Goal: Information Seeking & Learning: Compare options

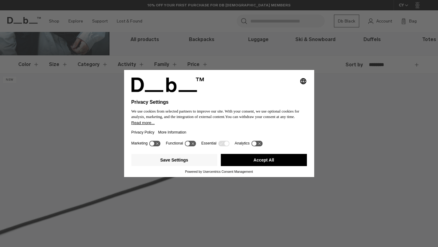
click at [287, 169] on div "Save Settings Accept All" at bounding box center [219, 161] width 176 height 18
click at [287, 164] on button "Accept All" at bounding box center [264, 160] width 86 height 12
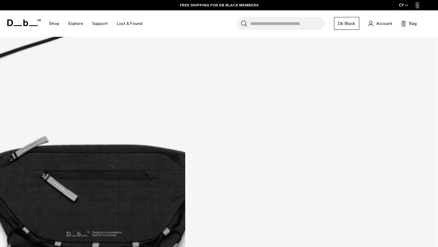
scroll to position [254, 0]
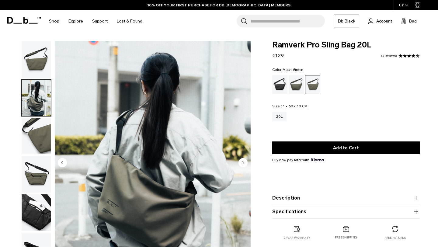
click at [244, 158] on circle "Next slide" at bounding box center [243, 162] width 9 height 9
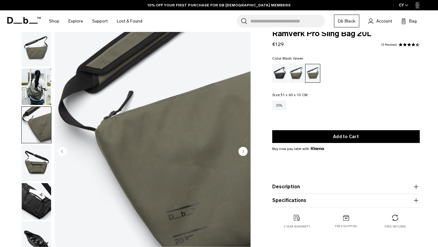
scroll to position [11, 0]
click at [244, 150] on circle "Next slide" at bounding box center [243, 151] width 9 height 9
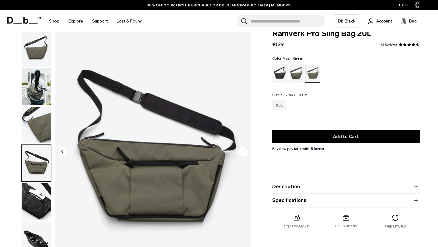
click at [244, 150] on circle "Next slide" at bounding box center [243, 151] width 9 height 9
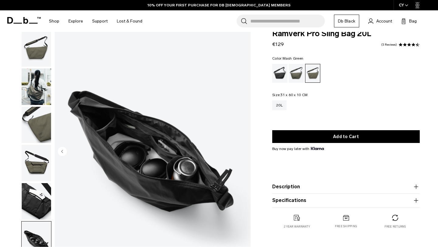
click at [244, 150] on img "6 / 6" at bounding box center [153, 152] width 196 height 245
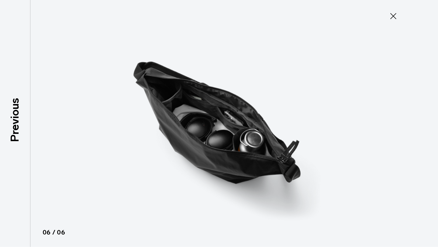
click at [395, 15] on icon at bounding box center [394, 16] width 10 height 10
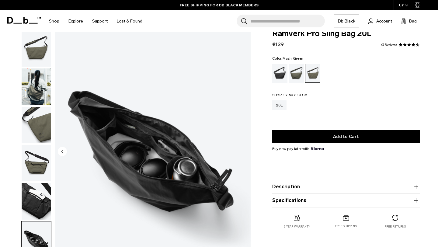
click at [32, 86] on img "button" at bounding box center [37, 86] width 30 height 37
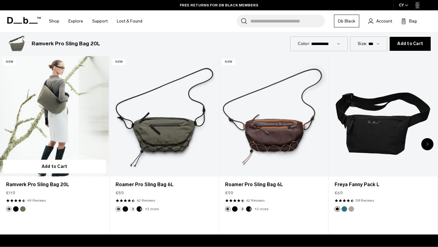
scroll to position [274, 0]
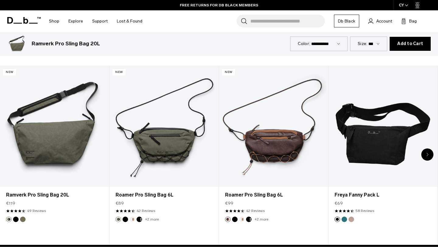
click at [429, 151] on div "Next slide" at bounding box center [428, 155] width 12 height 12
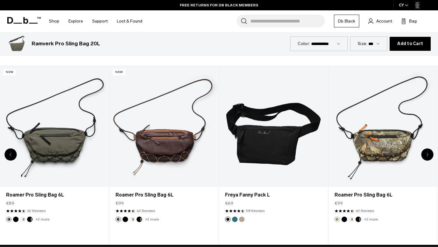
click at [429, 151] on div "Next slide" at bounding box center [428, 155] width 12 height 12
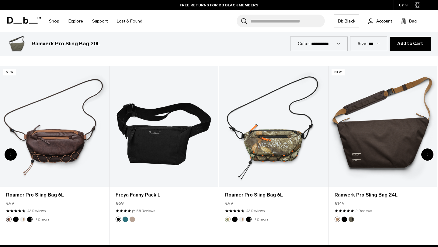
click at [429, 151] on div "Next slide" at bounding box center [428, 155] width 12 height 12
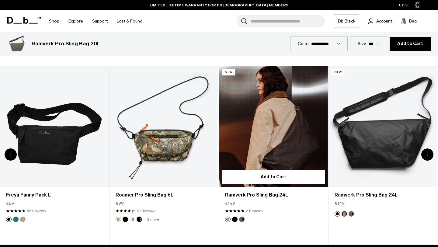
click at [262, 139] on link "Ramverk Pro Sling Bag 24L" at bounding box center [273, 126] width 109 height 121
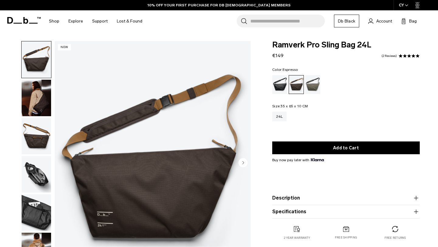
click at [37, 95] on img "button" at bounding box center [37, 98] width 30 height 37
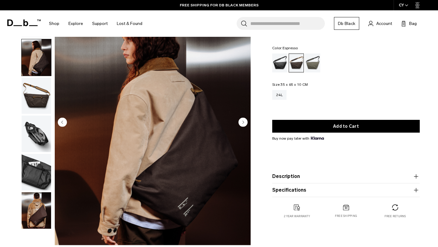
scroll to position [41, 0]
click at [245, 123] on circle "Next slide" at bounding box center [243, 121] width 9 height 9
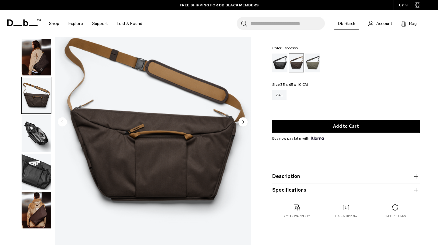
click at [245, 123] on circle "Next slide" at bounding box center [243, 121] width 9 height 9
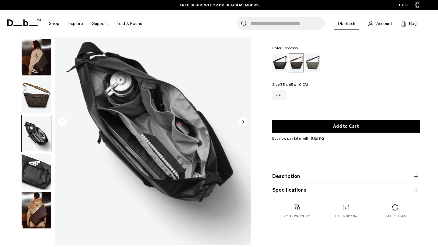
click at [245, 123] on circle "Next slide" at bounding box center [243, 121] width 9 height 9
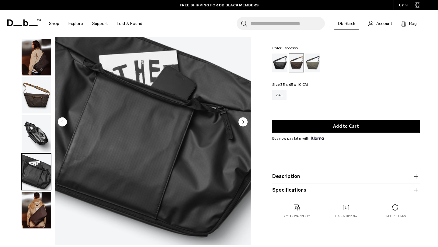
click at [245, 123] on circle "Next slide" at bounding box center [243, 121] width 9 height 9
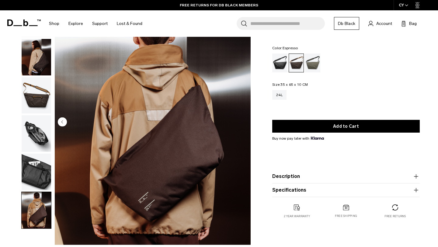
click at [60, 122] on circle "Previous slide" at bounding box center [62, 121] width 9 height 9
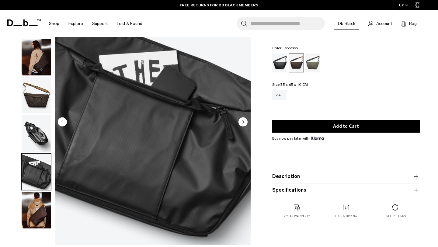
click at [60, 122] on circle "Previous slide" at bounding box center [62, 121] width 9 height 9
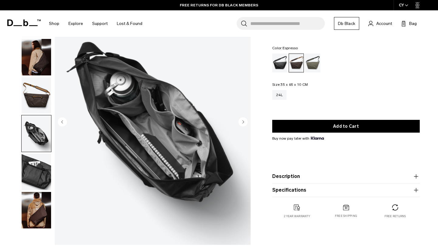
click at [60, 122] on circle "Previous slide" at bounding box center [62, 121] width 9 height 9
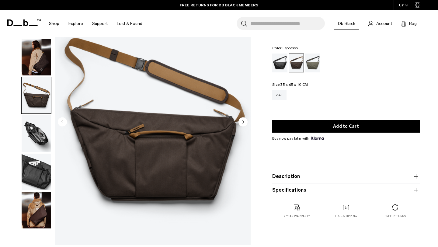
click at [60, 122] on circle "Previous slide" at bounding box center [62, 121] width 9 height 9
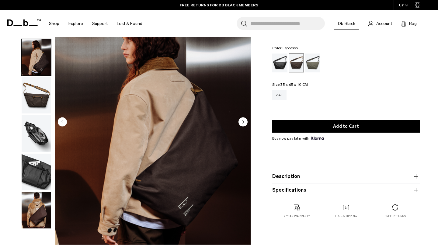
click at [60, 122] on circle "Previous slide" at bounding box center [62, 121] width 9 height 9
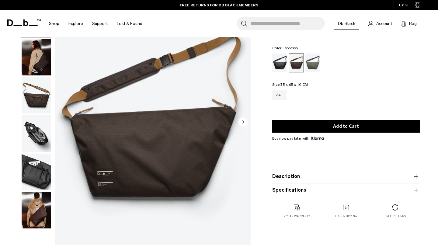
click at [60, 122] on img "1 / 6" at bounding box center [153, 122] width 196 height 245
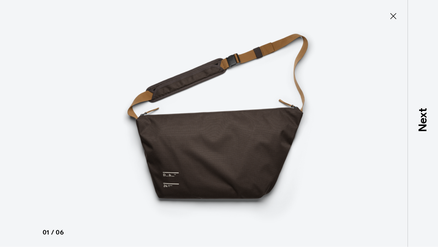
click at [396, 12] on icon at bounding box center [394, 16] width 10 height 10
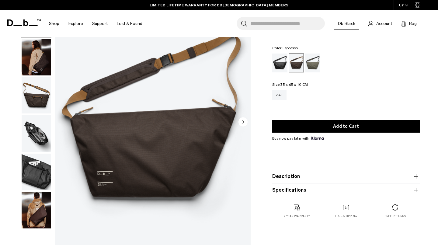
click at [17, 66] on div "01 / 06 New Close 01 / 06 Previous" at bounding box center [127, 124] width 254 height 248
click at [43, 216] on img "button" at bounding box center [37, 210] width 30 height 37
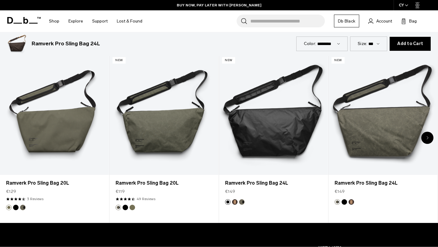
scroll to position [283, 0]
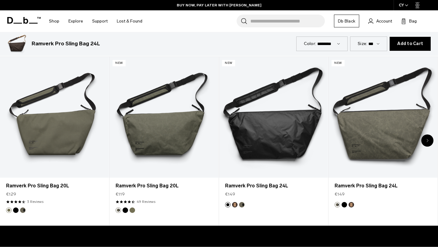
click at [430, 141] on div "Next slide" at bounding box center [428, 141] width 12 height 12
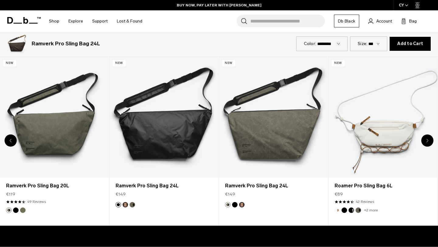
scroll to position [0, 0]
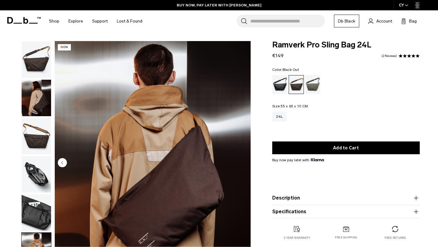
click at [281, 86] on div "Black Out" at bounding box center [280, 84] width 16 height 19
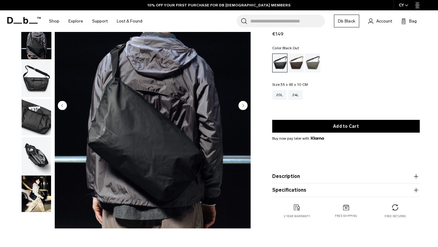
click at [33, 199] on img "button" at bounding box center [37, 194] width 30 height 37
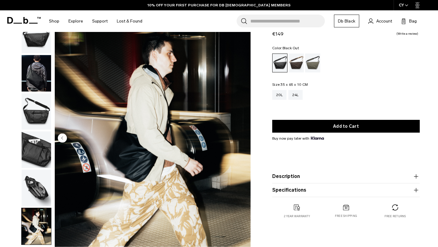
scroll to position [16, 0]
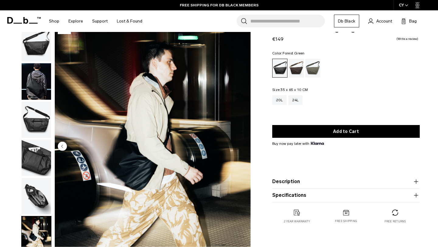
click at [312, 72] on div "Forest Green" at bounding box center [313, 68] width 16 height 19
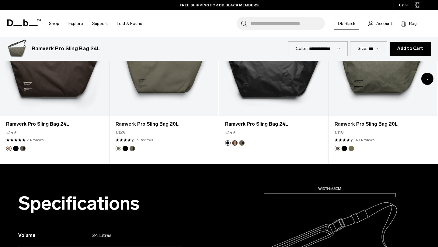
scroll to position [278, 0]
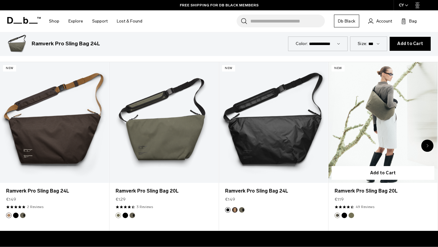
click at [383, 136] on link "Ramverk Pro Sling Bag 20L" at bounding box center [383, 122] width 109 height 121
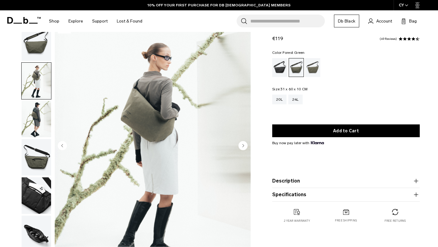
scroll to position [28, 0]
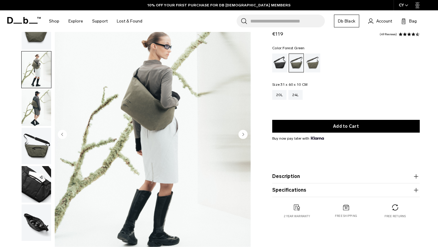
click at [41, 111] on img "button" at bounding box center [37, 108] width 30 height 37
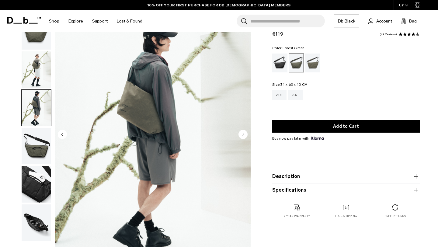
click at [38, 132] on img "button" at bounding box center [37, 146] width 30 height 37
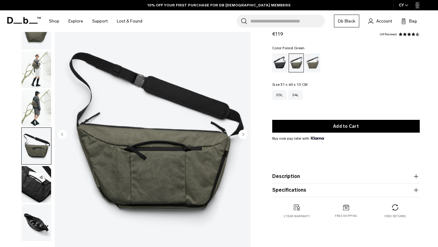
click at [35, 179] on img "button" at bounding box center [37, 184] width 30 height 37
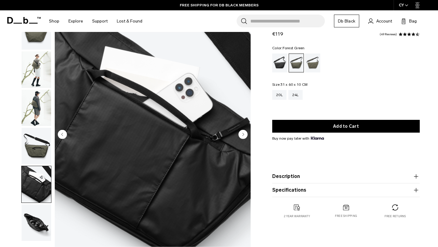
click at [38, 226] on img "button" at bounding box center [37, 223] width 30 height 37
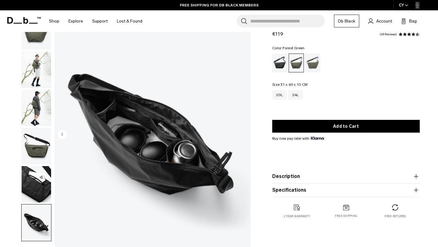
click at [45, 54] on img "button" at bounding box center [37, 69] width 30 height 37
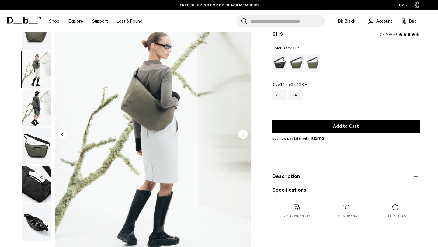
click at [277, 62] on div "Black Out" at bounding box center [280, 63] width 16 height 19
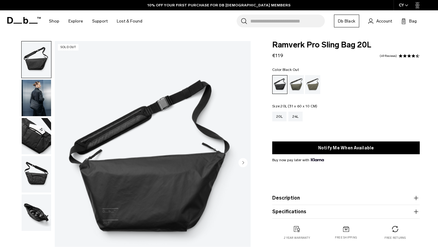
click at [280, 112] on div "20L" at bounding box center [279, 117] width 14 height 10
click at [41, 96] on img "button" at bounding box center [37, 98] width 30 height 37
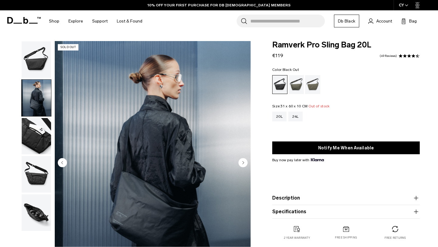
click at [39, 54] on img "button" at bounding box center [37, 59] width 30 height 37
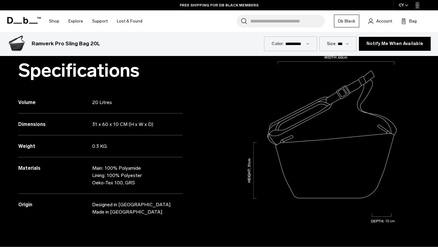
scroll to position [477, 0]
